Goal: Information Seeking & Learning: Compare options

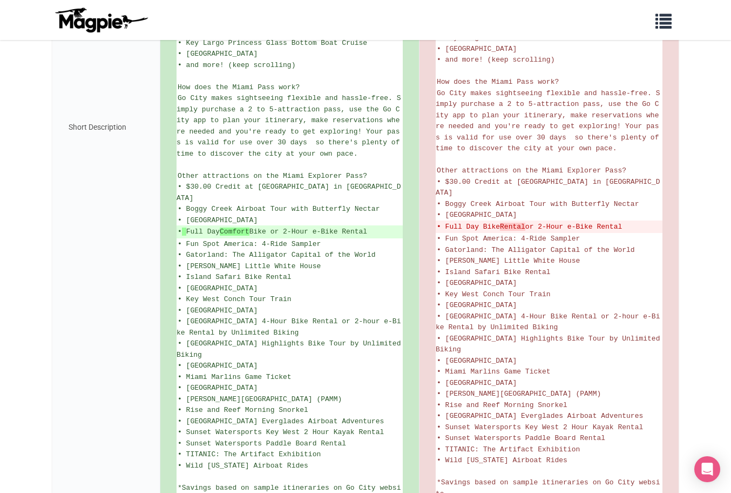
scroll to position [573, 0]
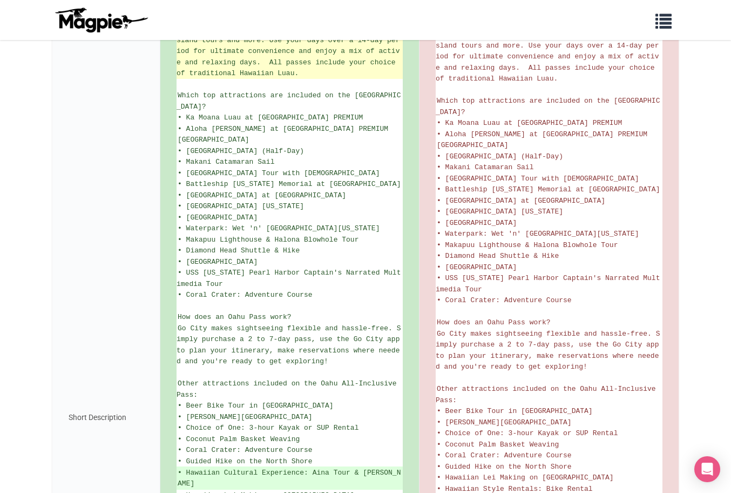
scroll to position [289, 0]
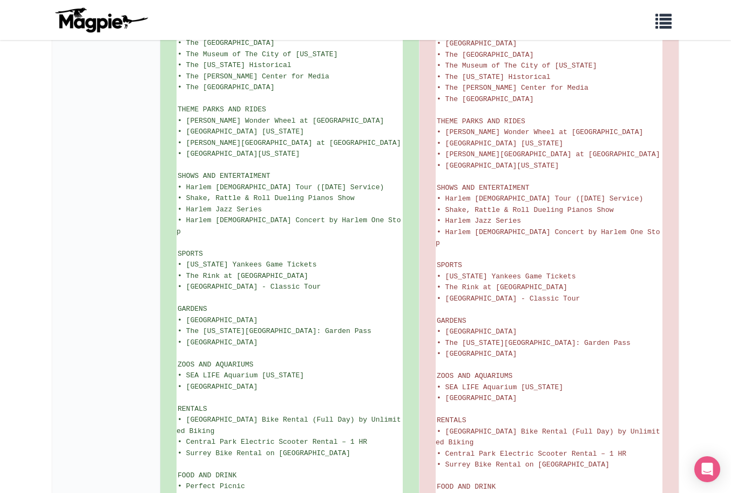
scroll to position [1651, 0]
